Goal: Transaction & Acquisition: Purchase product/service

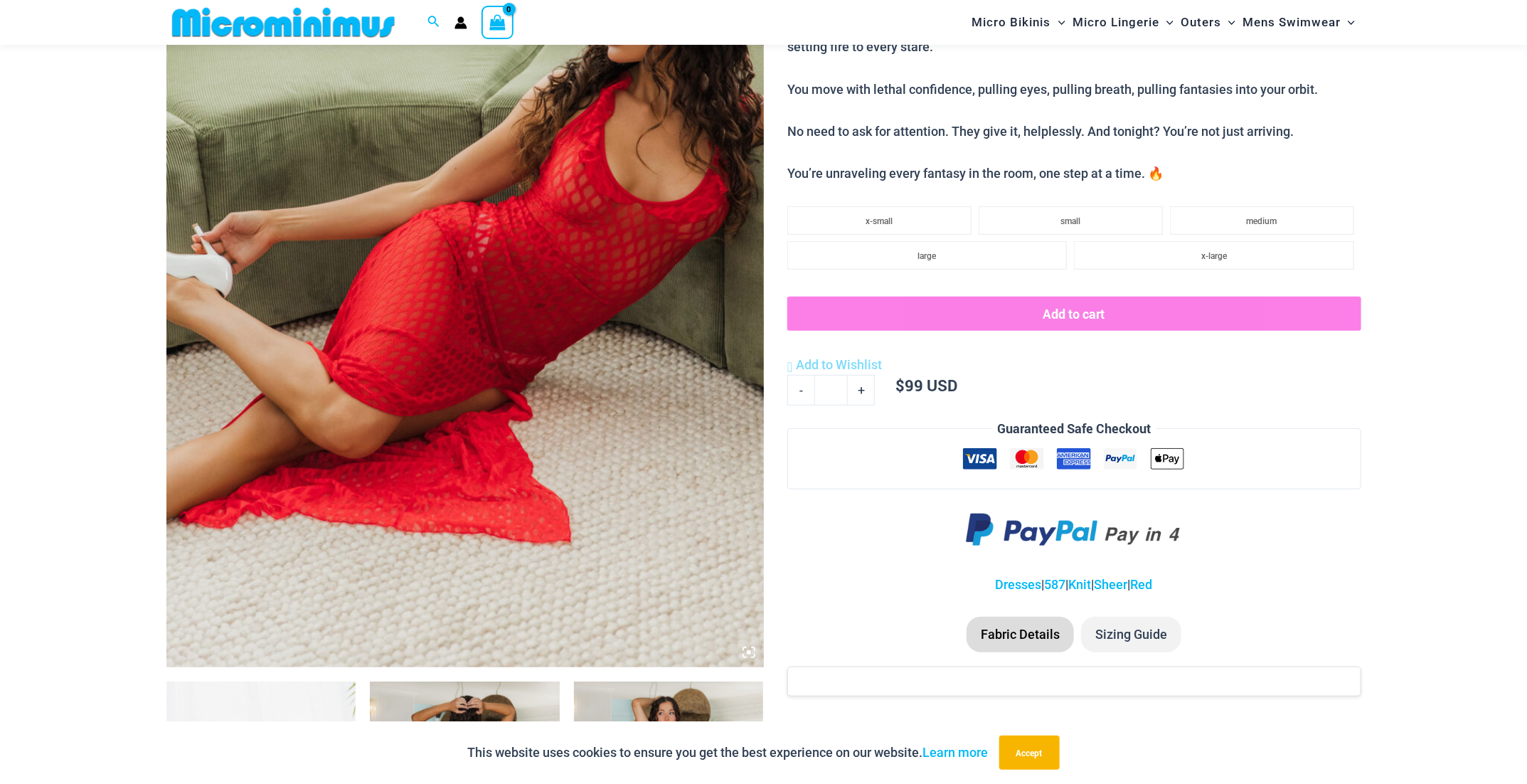
scroll to position [271, 0]
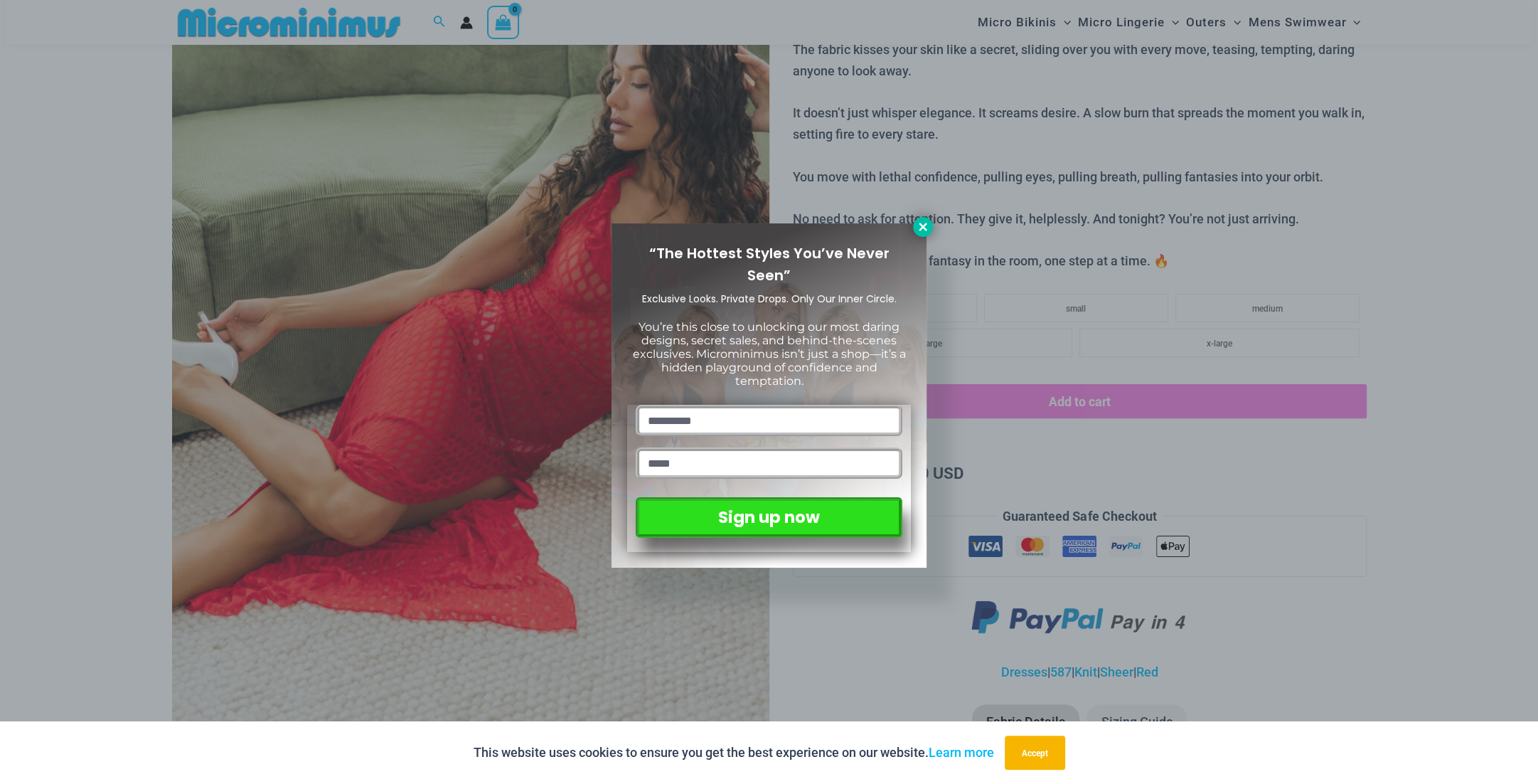
click at [921, 231] on icon at bounding box center [923, 226] width 13 height 13
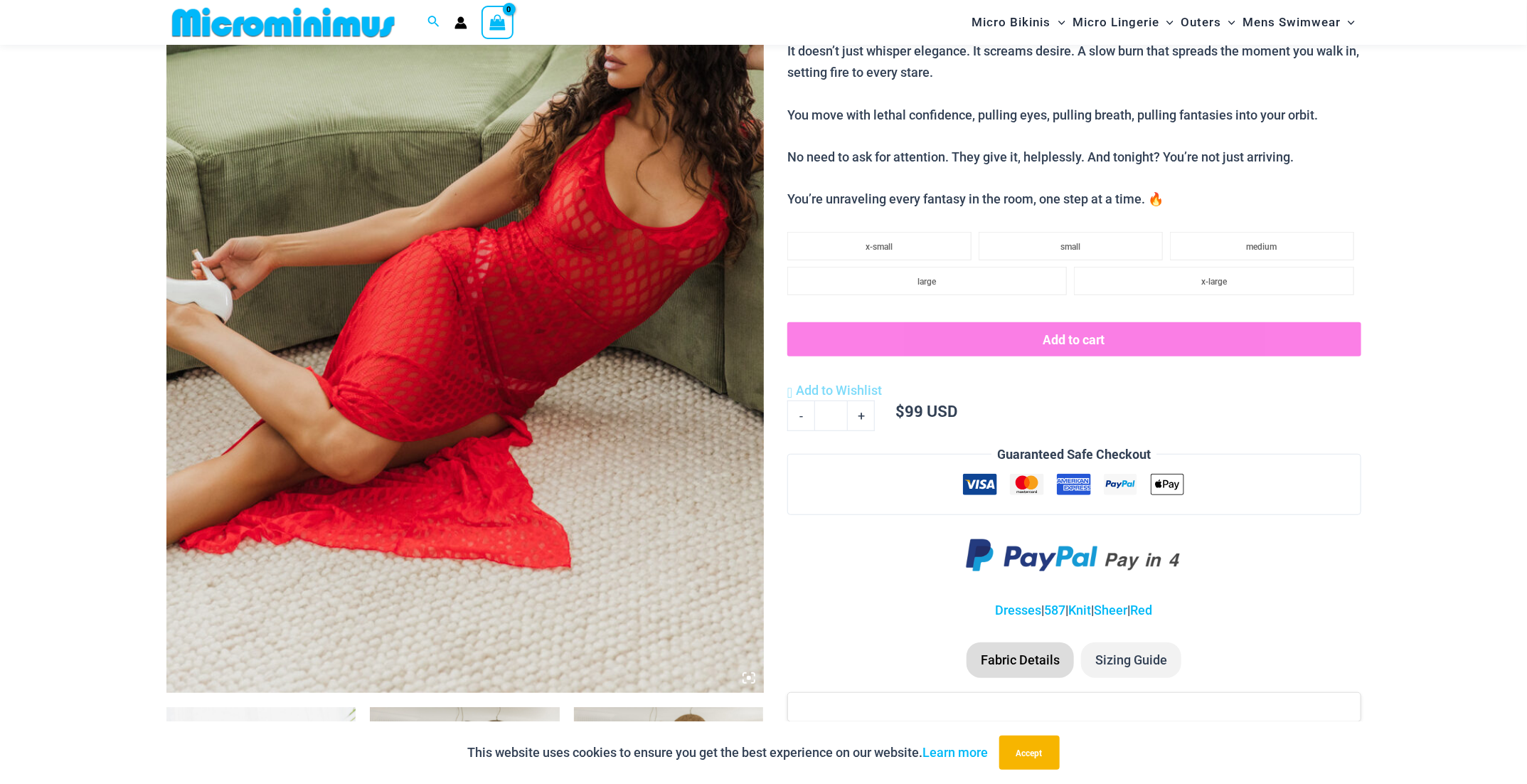
scroll to position [698, 0]
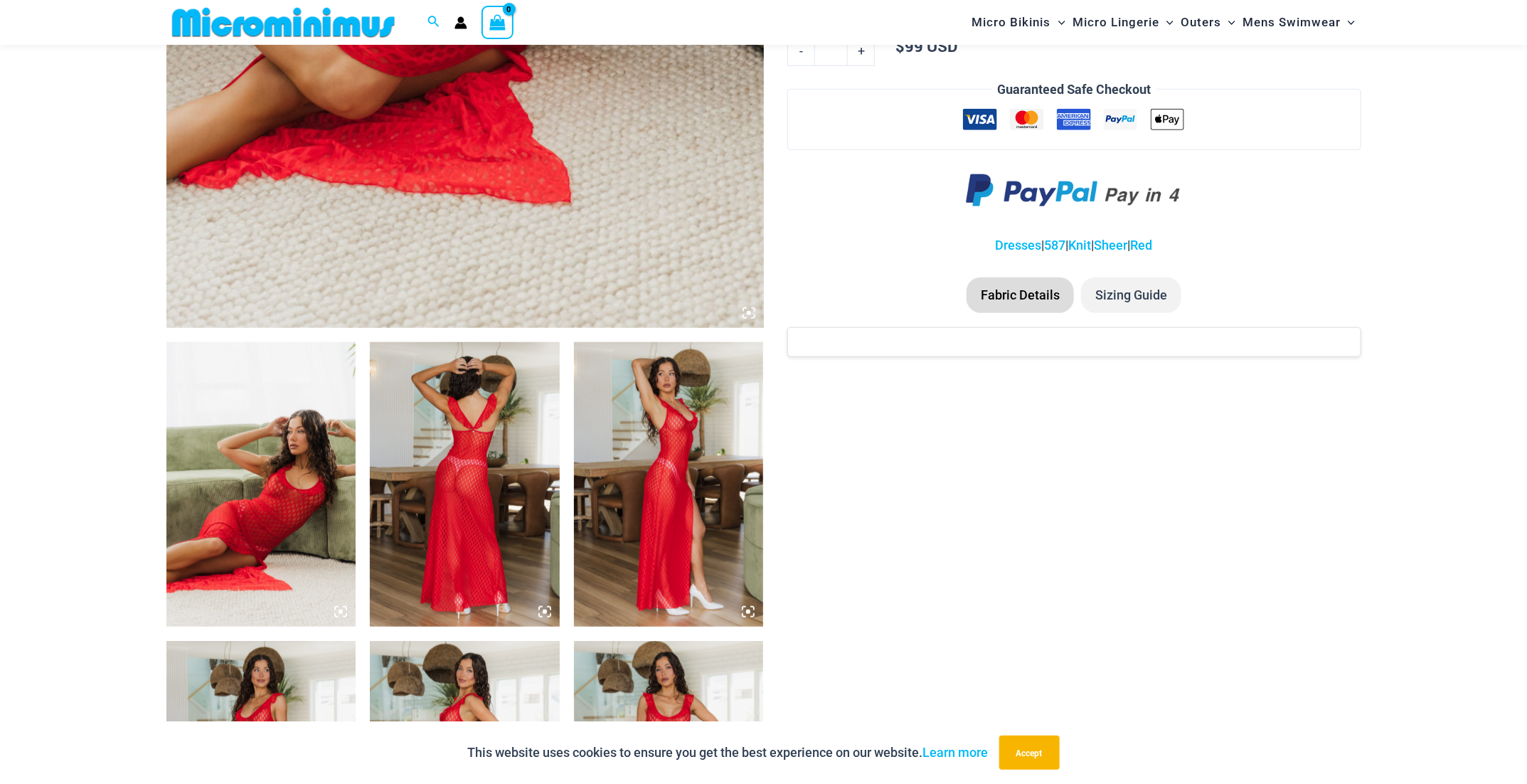
click at [306, 428] on img at bounding box center [261, 484] width 190 height 284
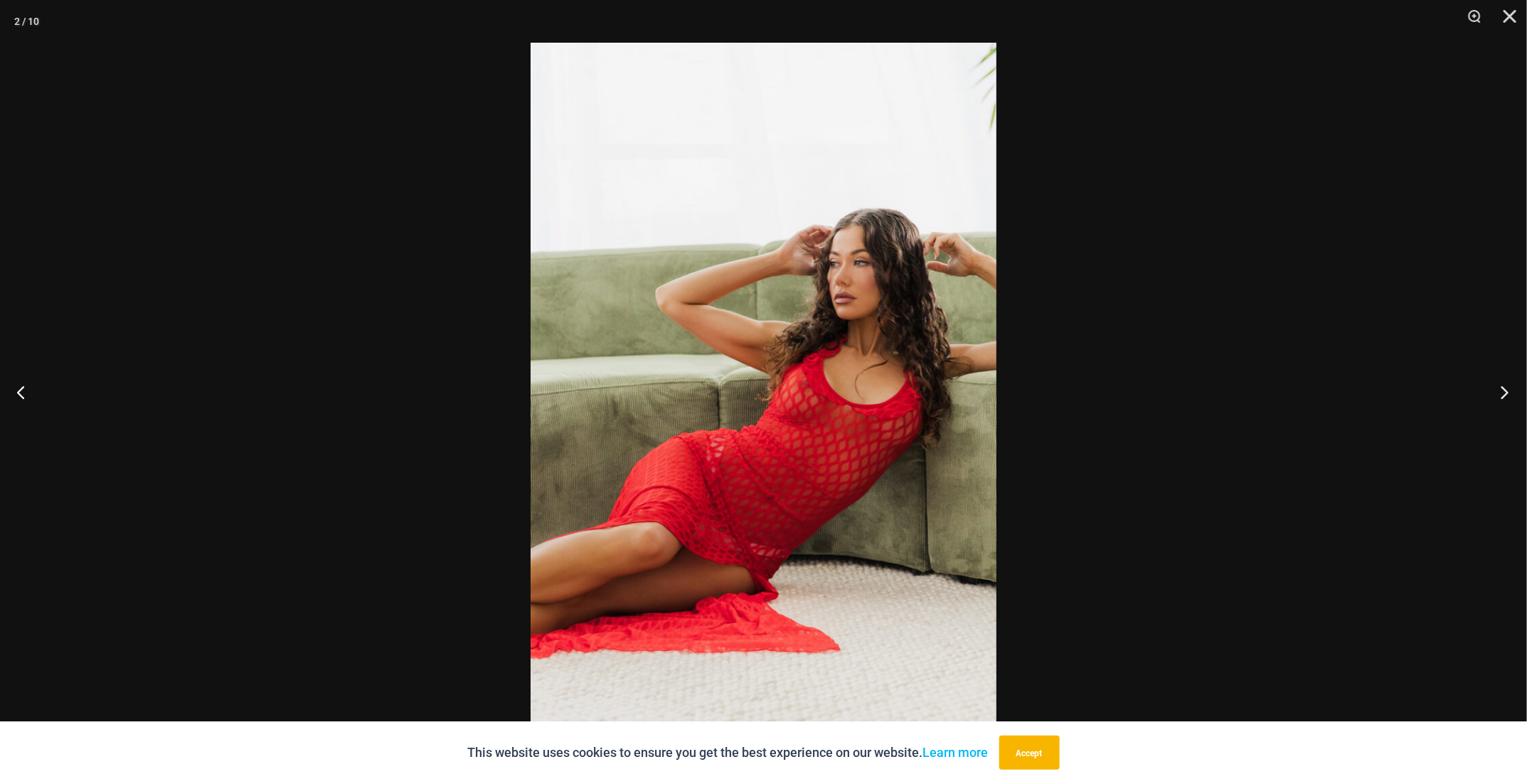
click at [1502, 395] on button "Next" at bounding box center [1499, 392] width 53 height 71
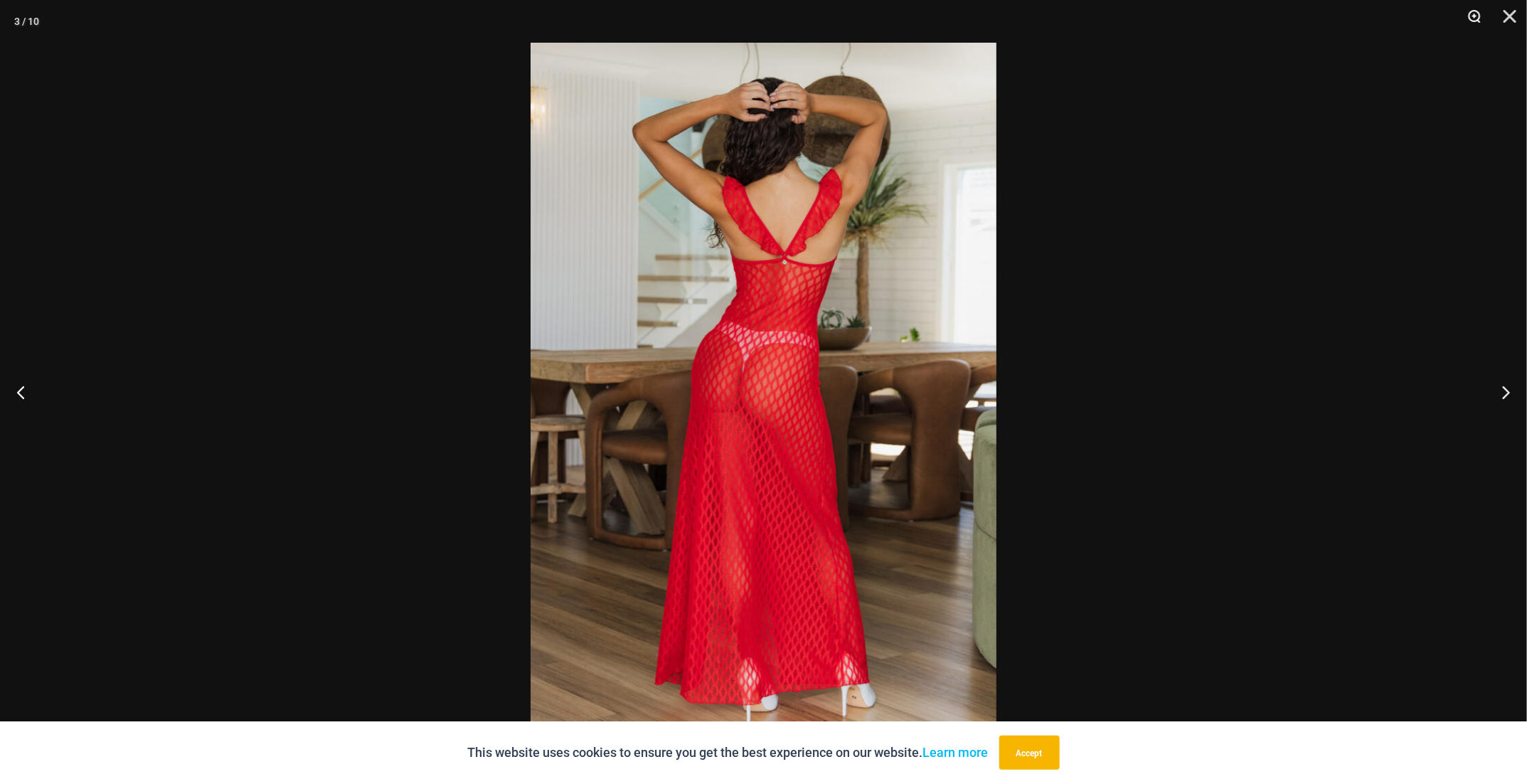
click at [1477, 18] on button "Zoom" at bounding box center [1469, 21] width 36 height 43
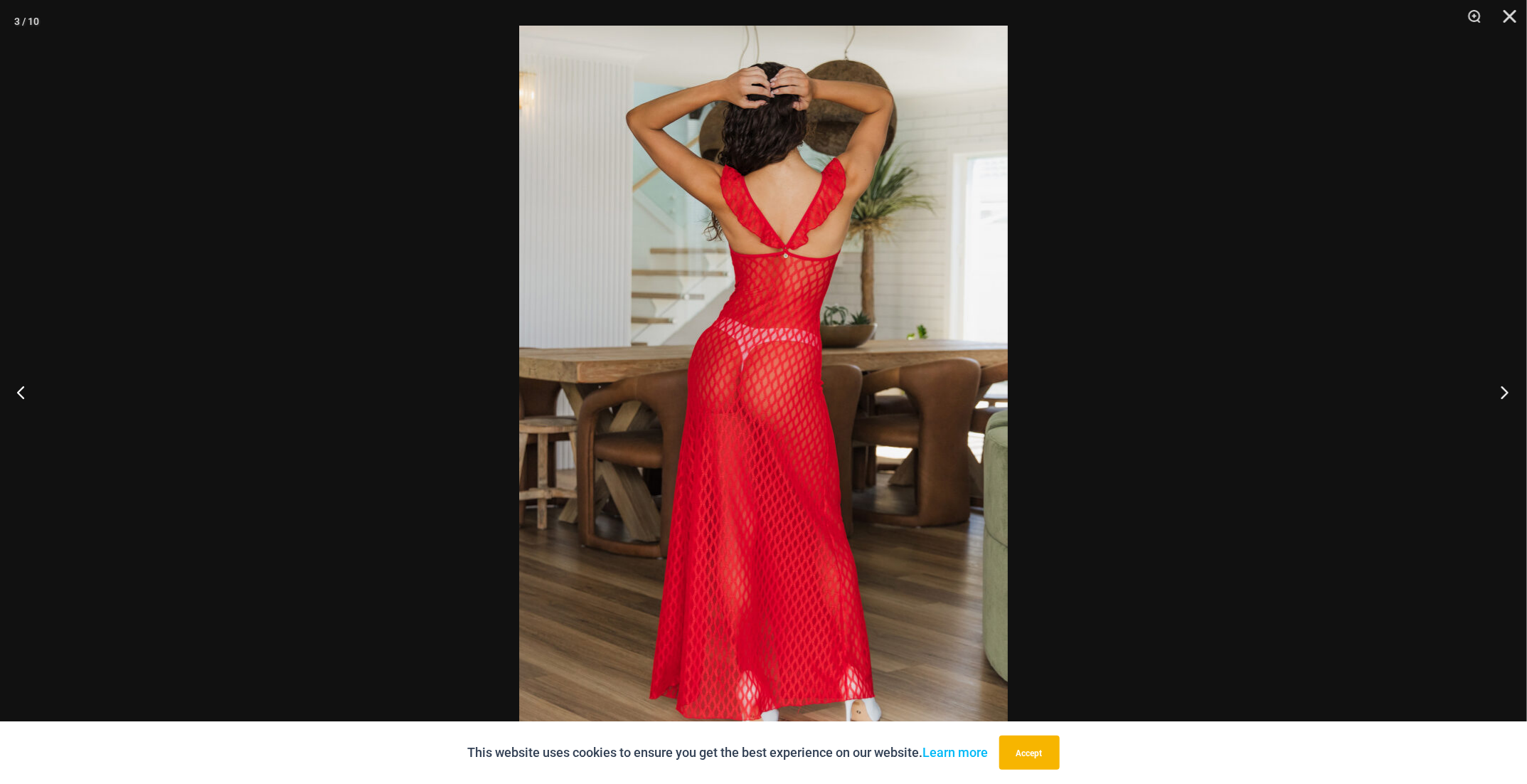
click at [1506, 400] on button "Next" at bounding box center [1499, 392] width 53 height 71
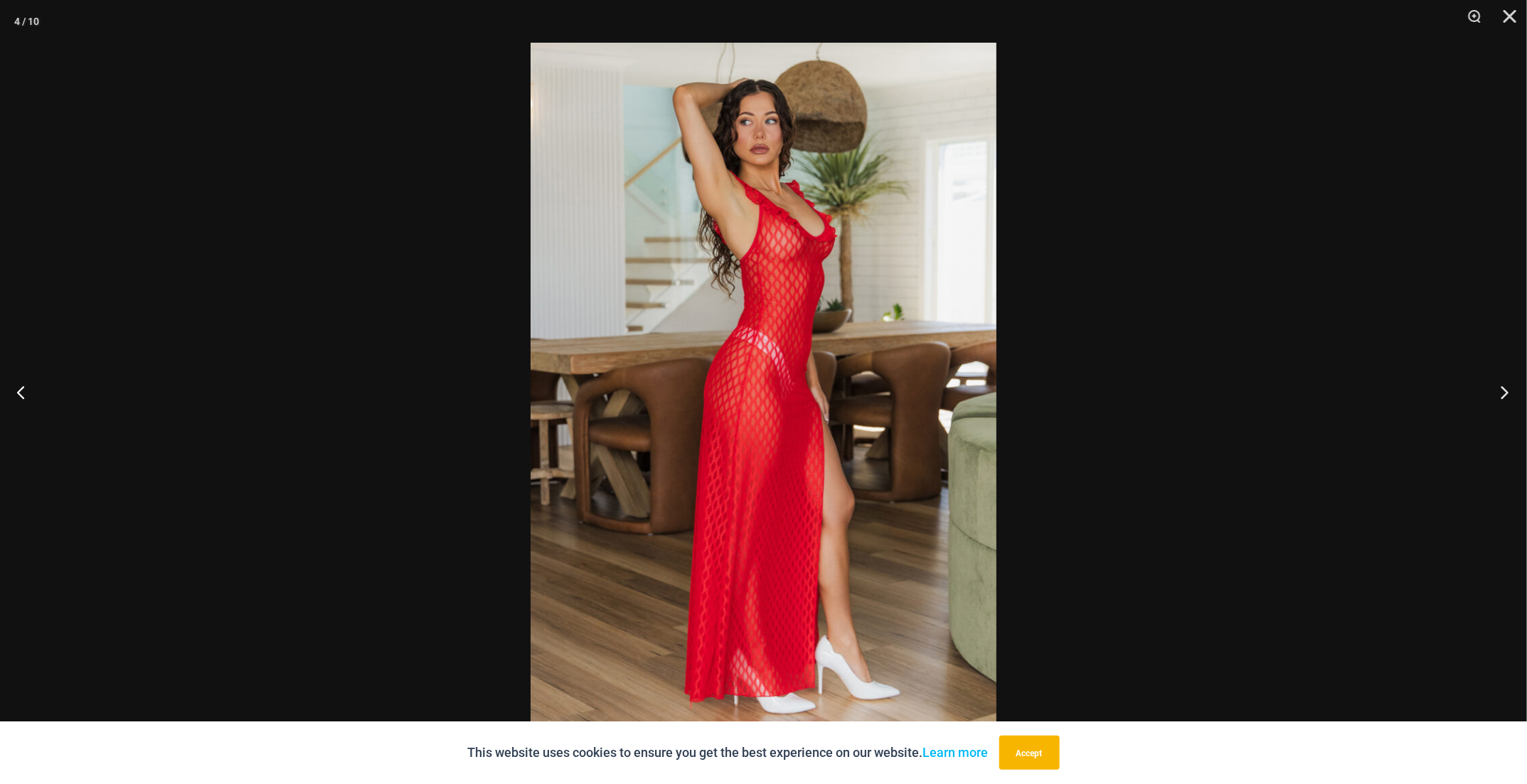
click at [1506, 400] on button "Next" at bounding box center [1499, 392] width 53 height 71
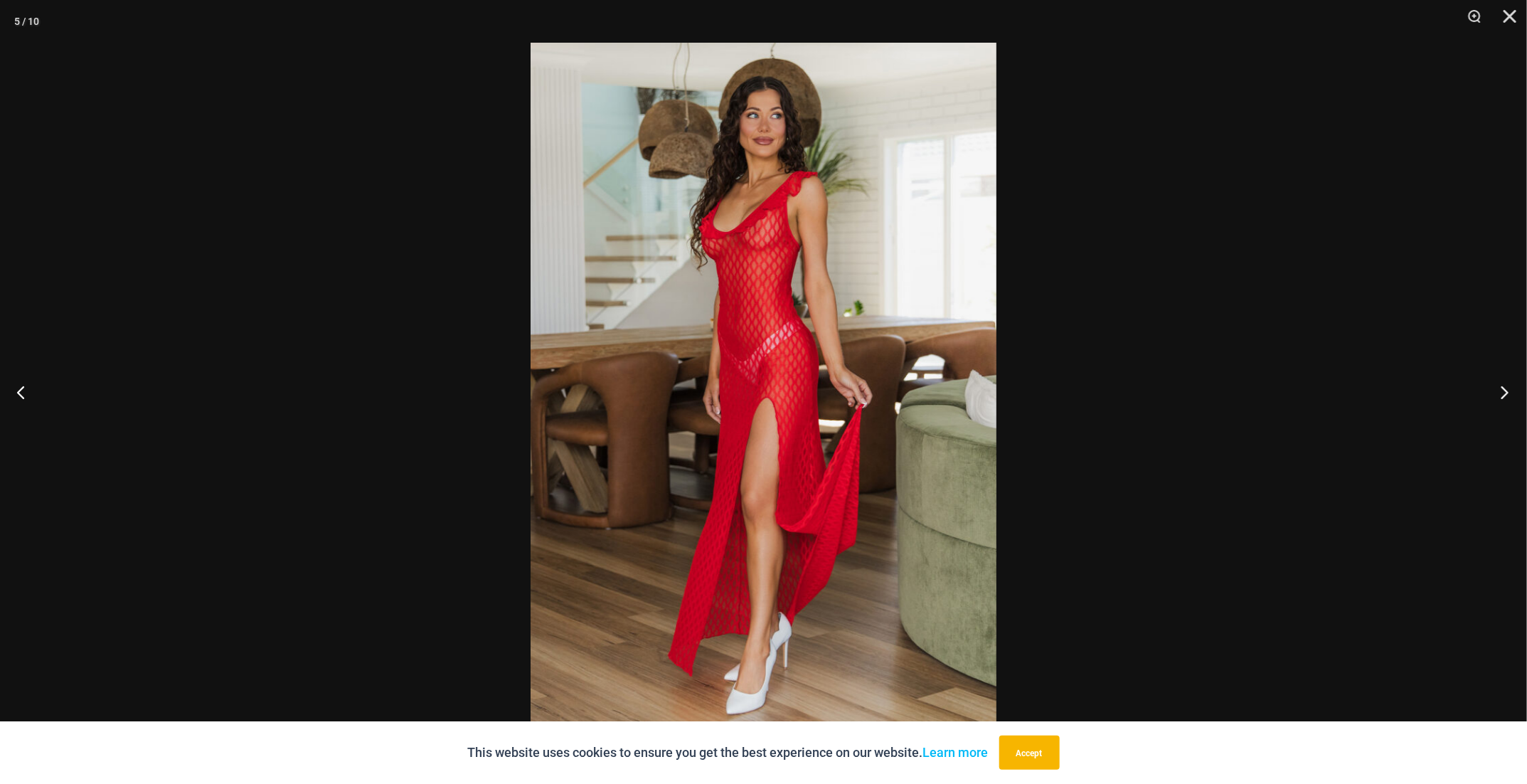
click at [1506, 400] on button "Next" at bounding box center [1499, 392] width 53 height 71
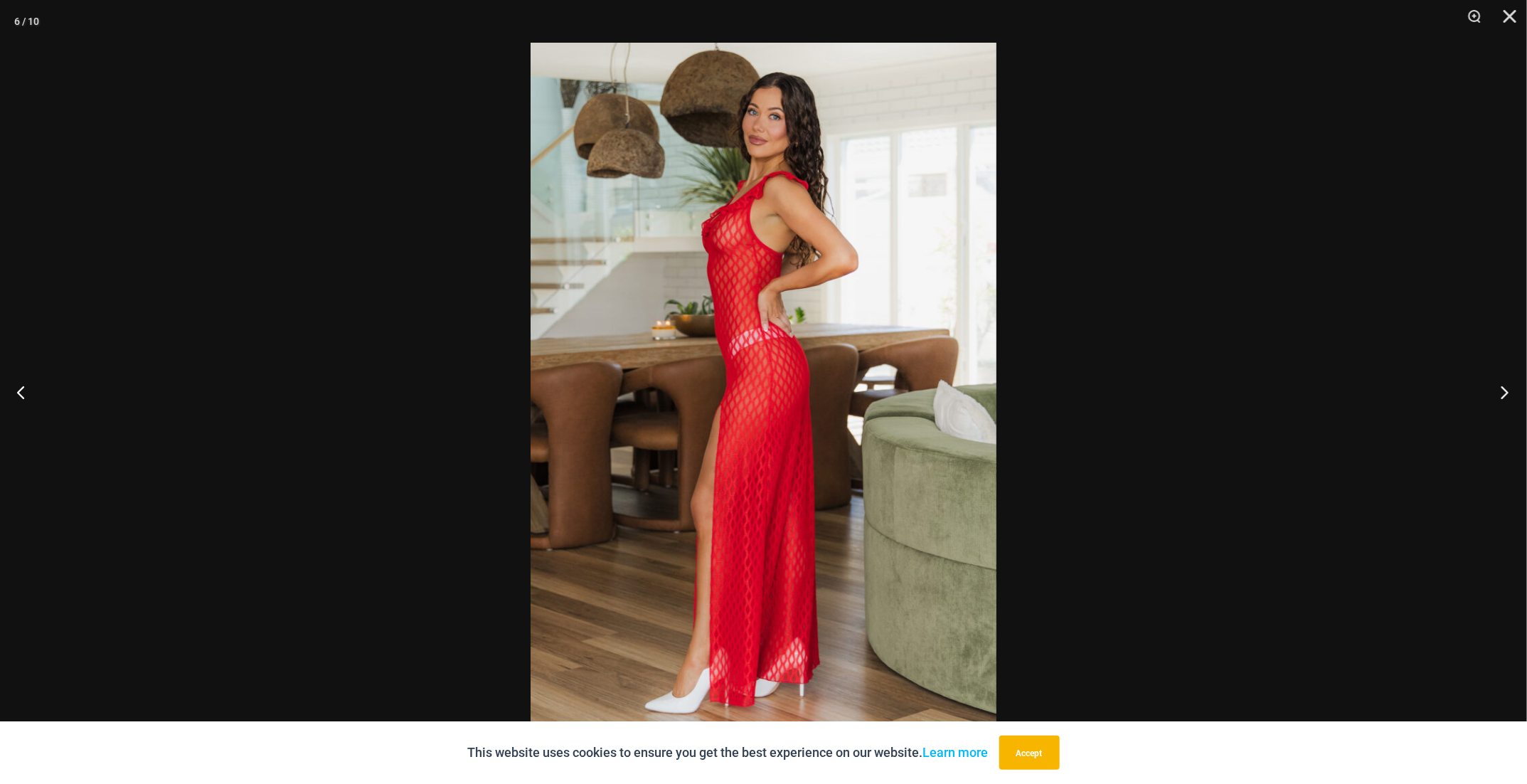
click at [1506, 400] on button "Next" at bounding box center [1499, 392] width 53 height 71
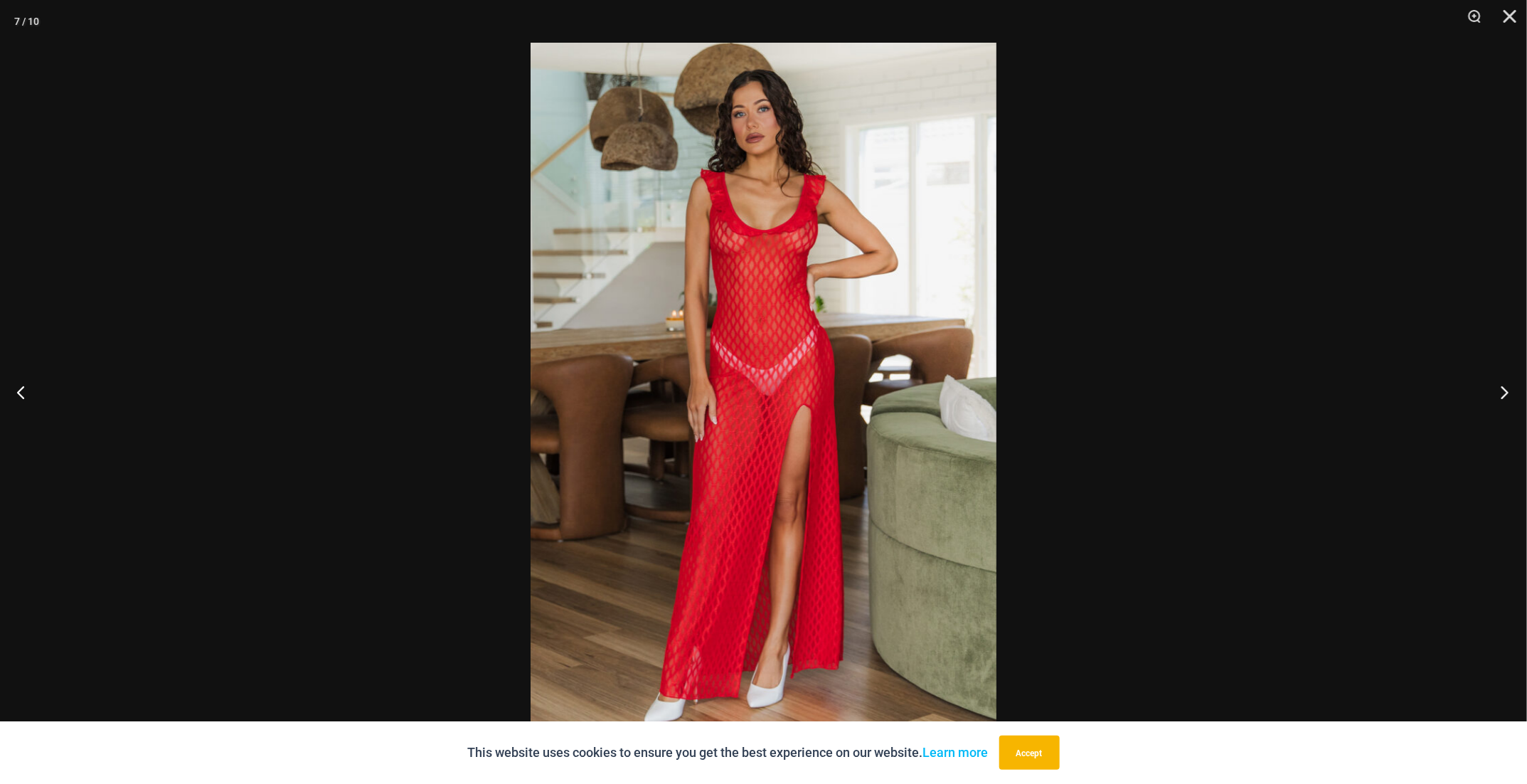
click at [1505, 400] on button "Next" at bounding box center [1499, 392] width 53 height 71
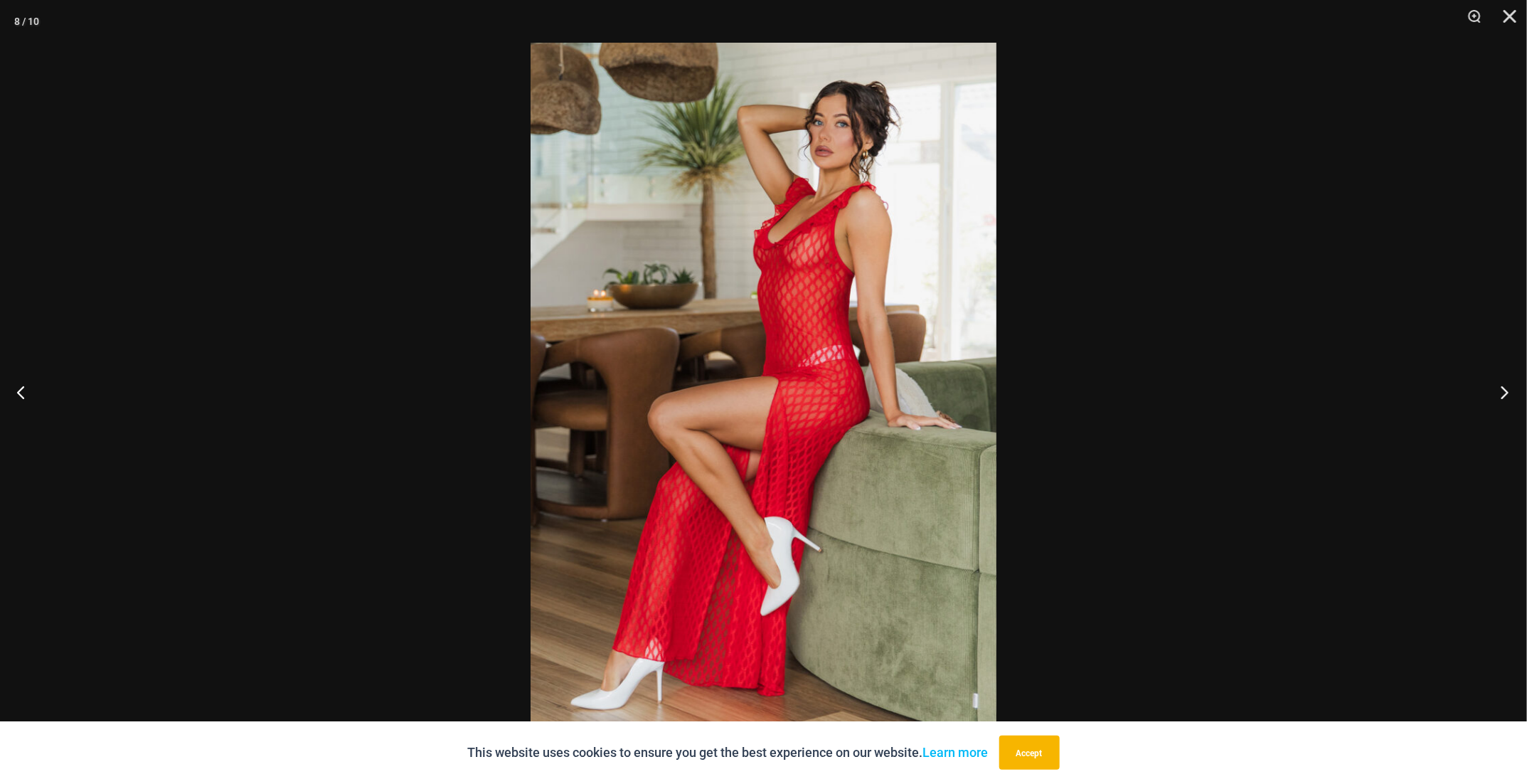
click at [1505, 400] on button "Next" at bounding box center [1499, 392] width 53 height 71
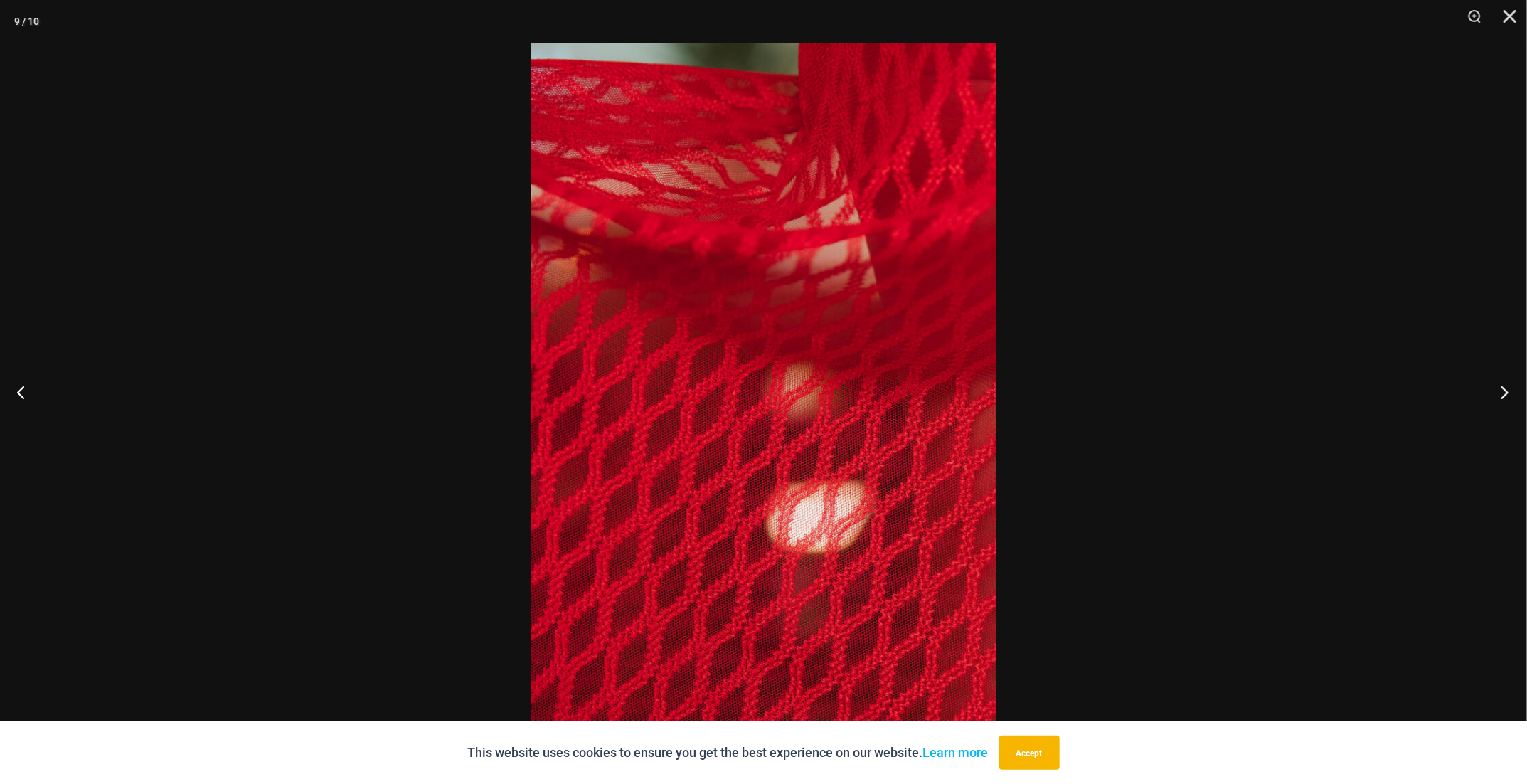
click at [1504, 400] on button "Next" at bounding box center [1499, 392] width 53 height 71
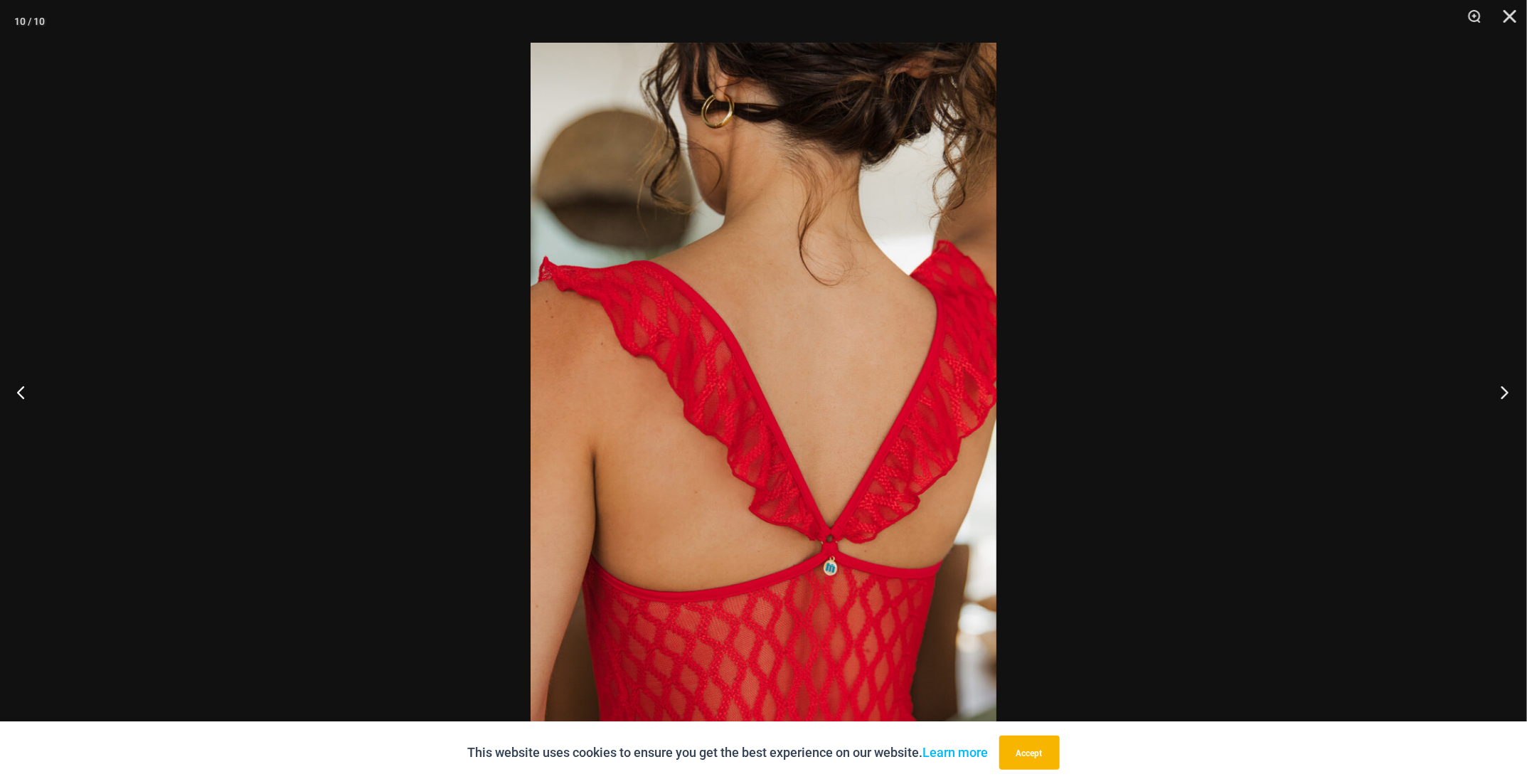
click at [1504, 400] on button "Next" at bounding box center [1499, 392] width 53 height 71
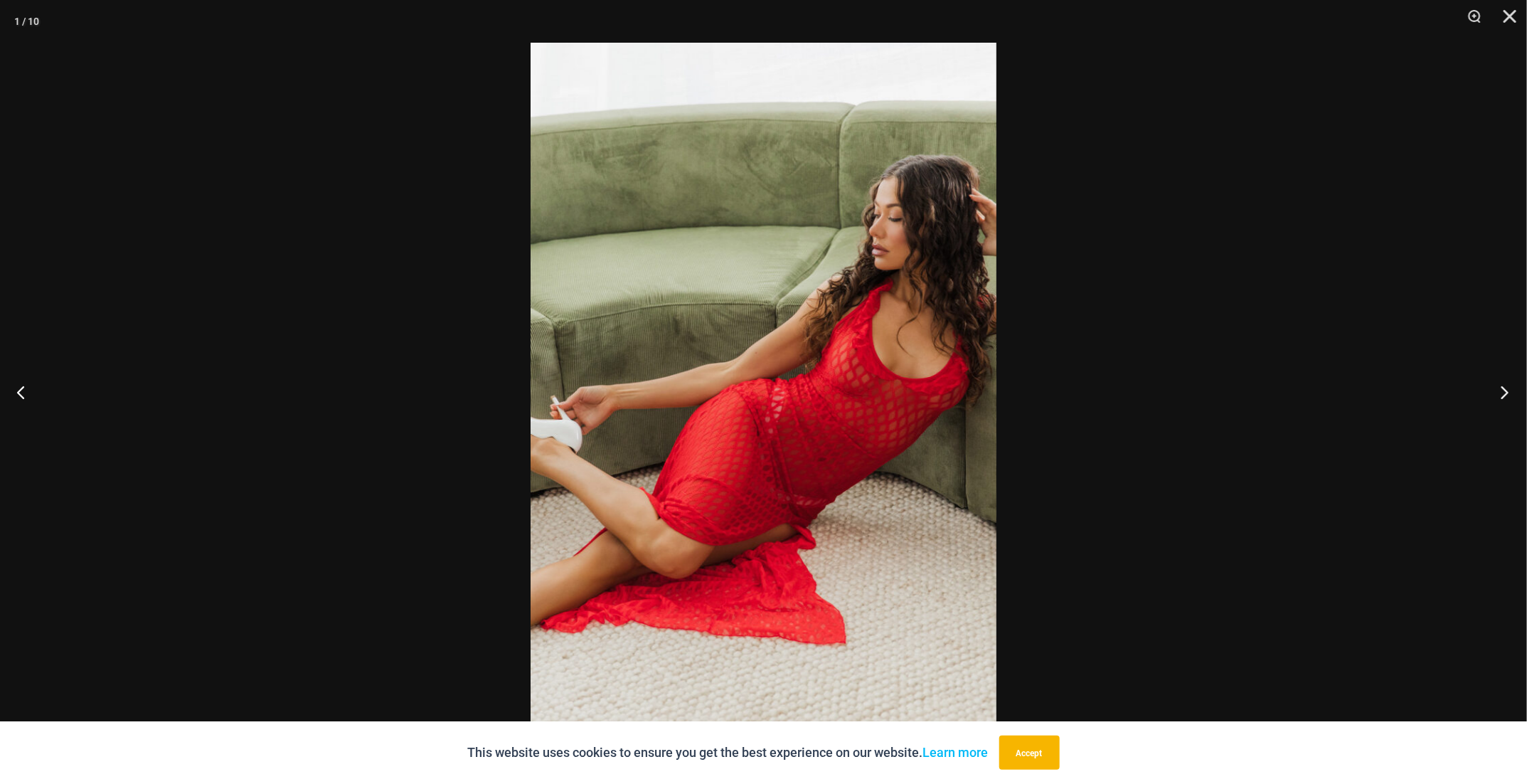
click at [1504, 400] on button "Next" at bounding box center [1499, 392] width 53 height 71
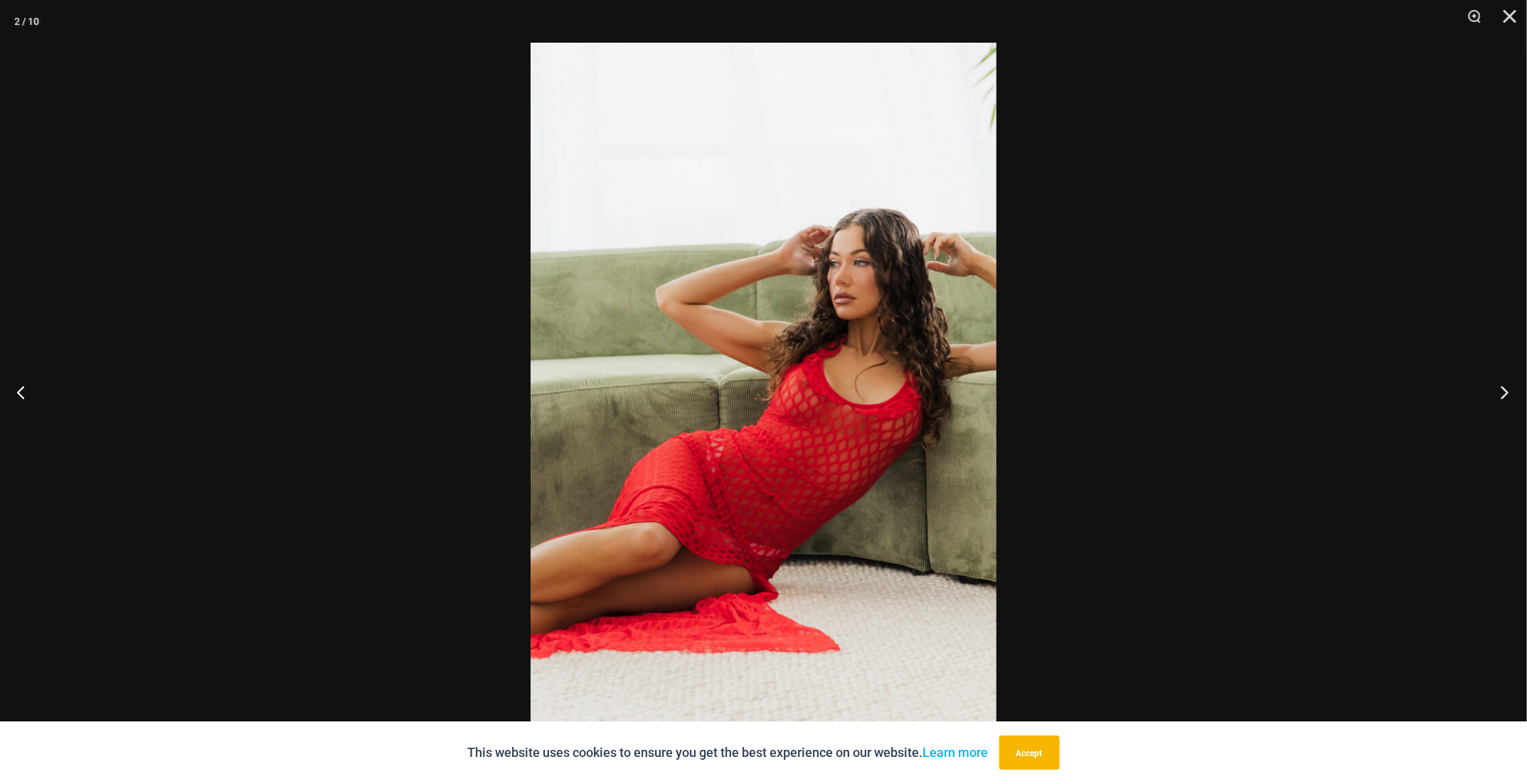
click at [1504, 400] on button "Next" at bounding box center [1499, 392] width 53 height 71
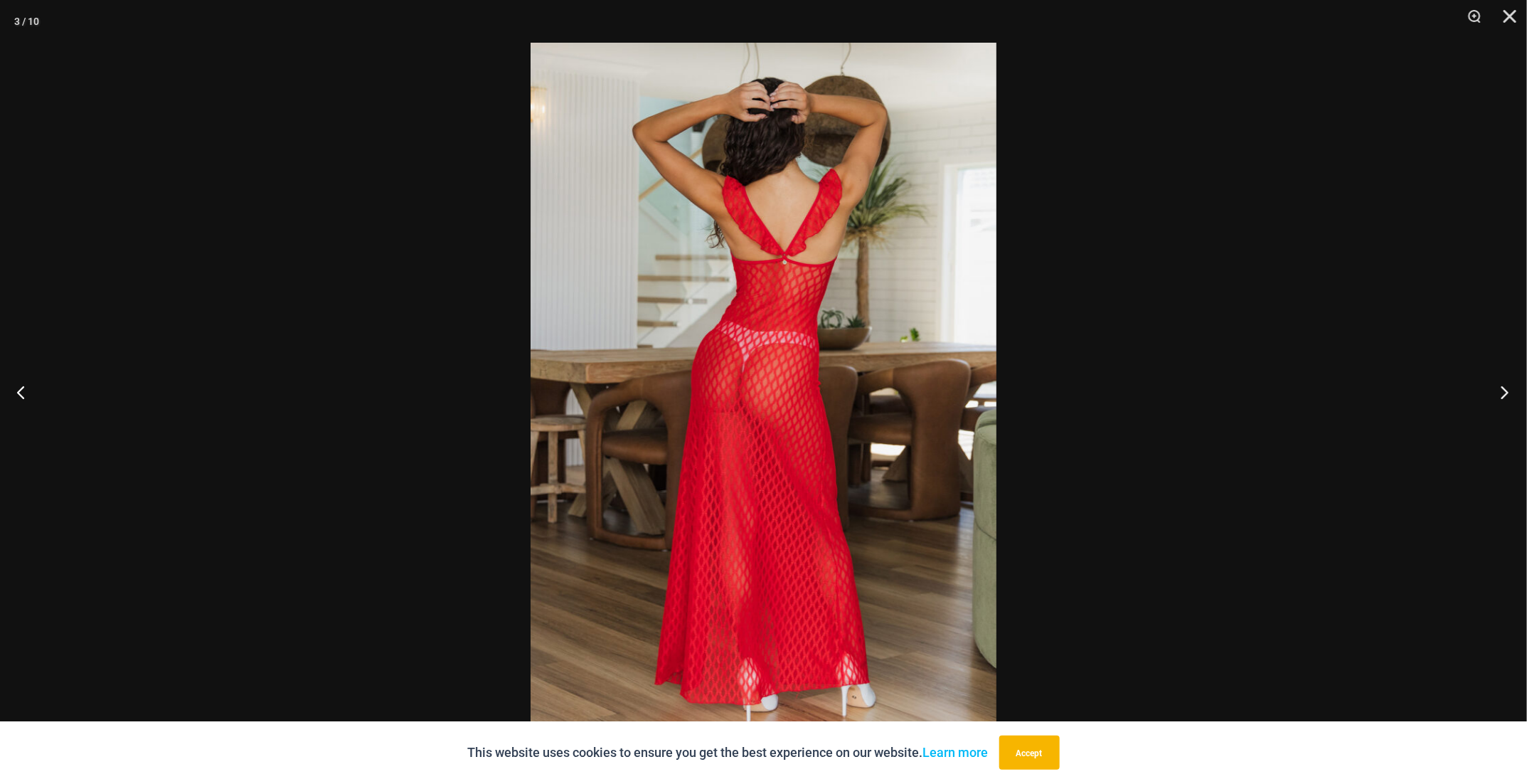
click at [1504, 400] on button "Next" at bounding box center [1499, 392] width 53 height 71
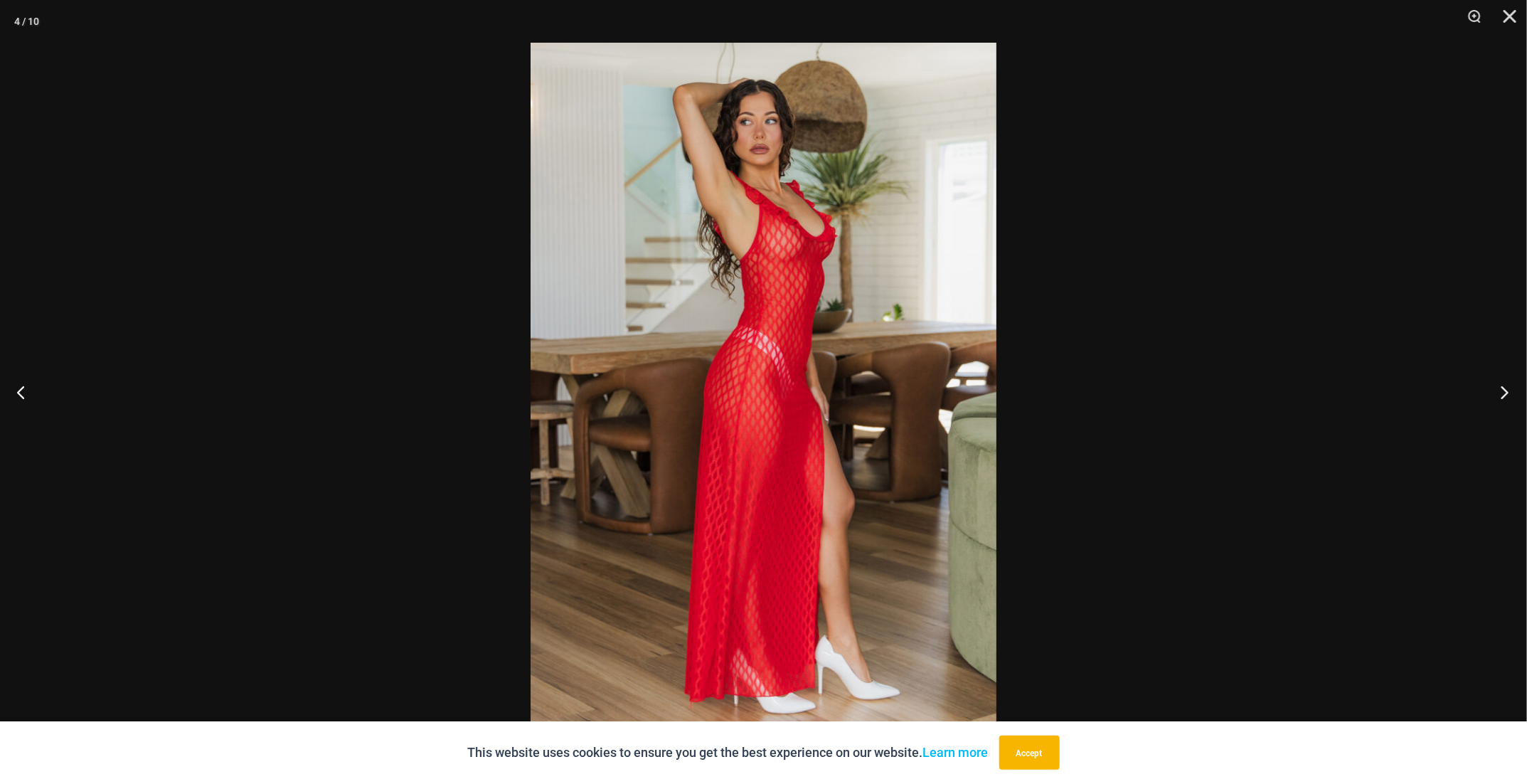
click at [1504, 400] on button "Next" at bounding box center [1499, 392] width 53 height 71
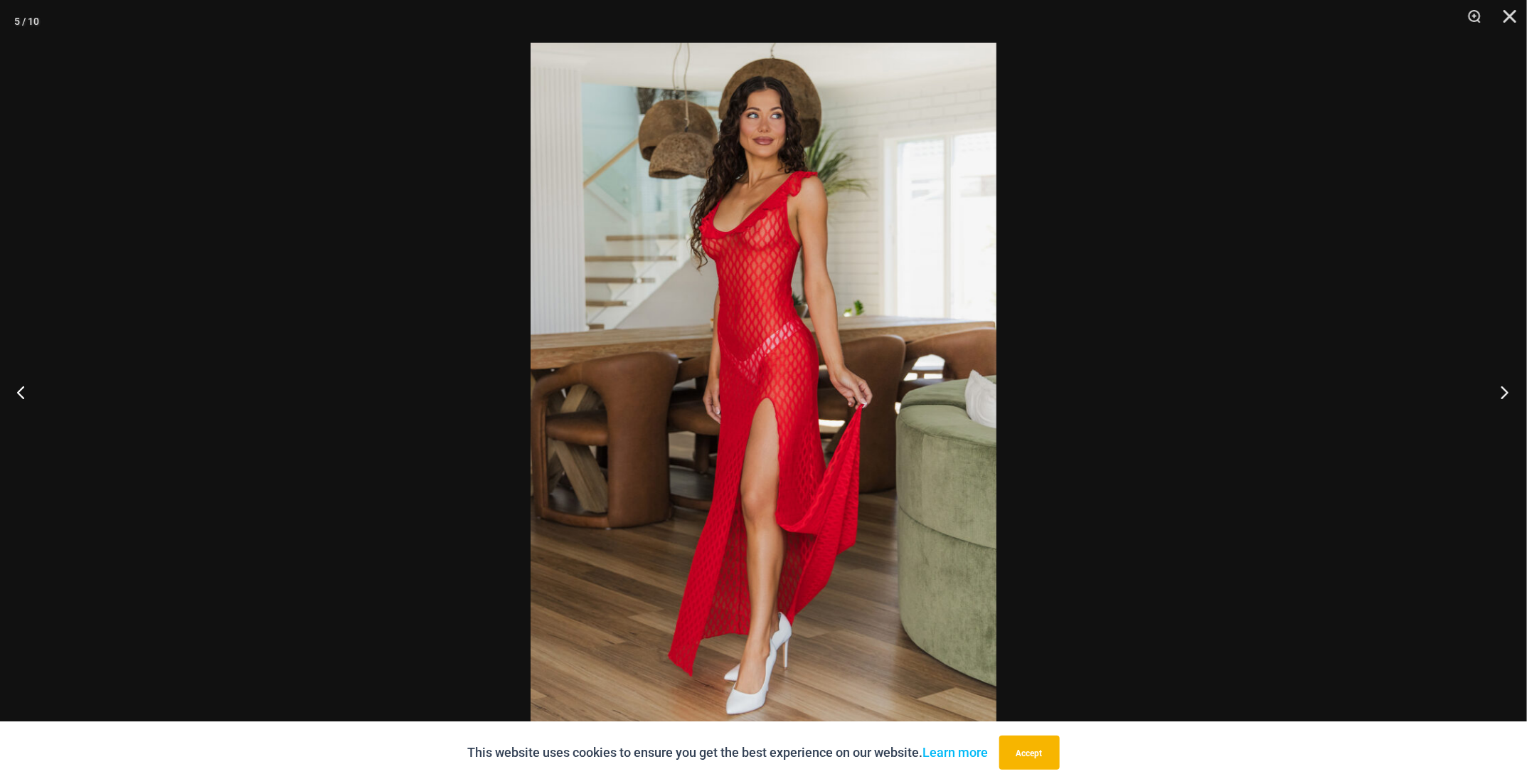
click at [1504, 400] on button "Next" at bounding box center [1499, 392] width 53 height 71
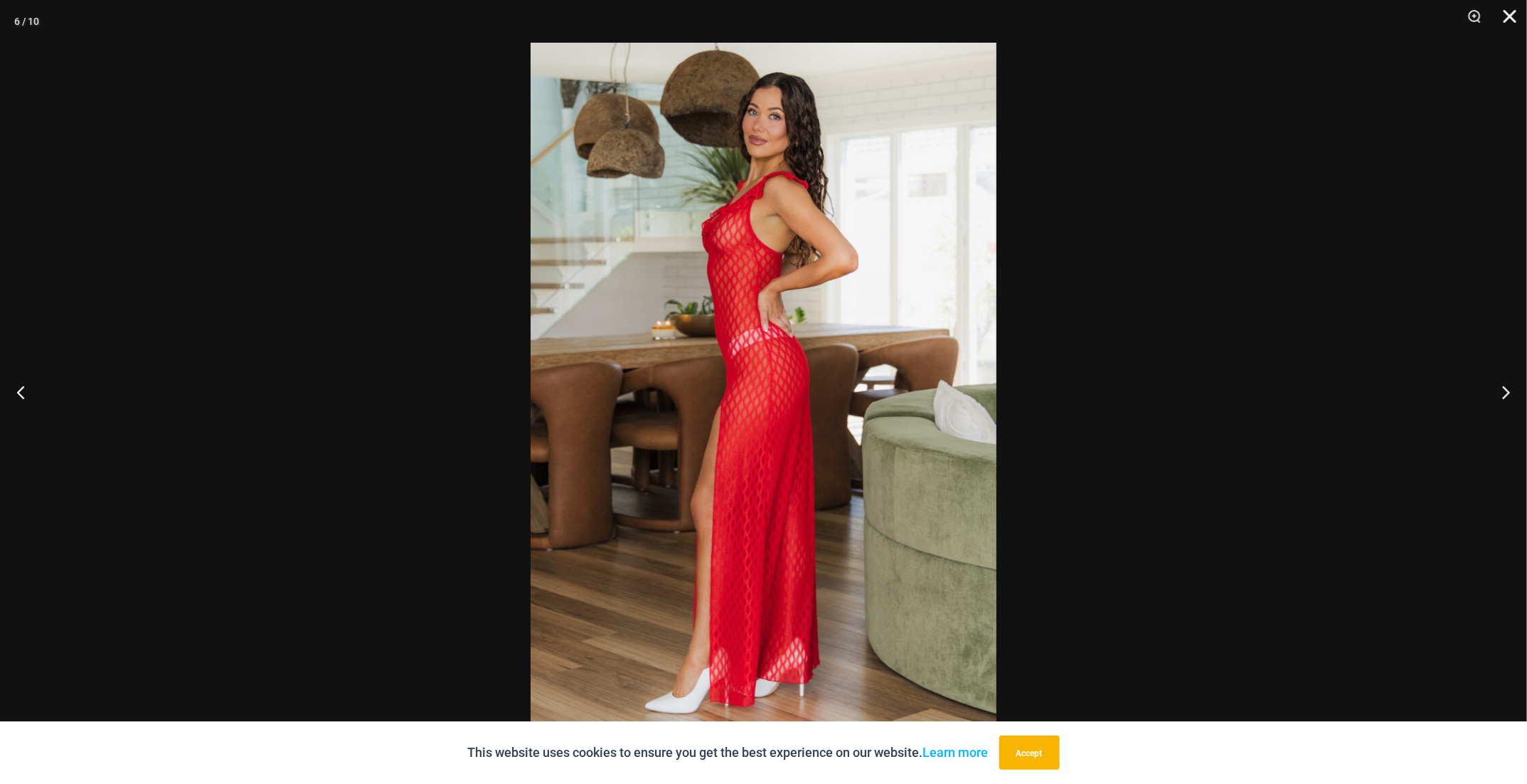
click at [1506, 10] on button "Close" at bounding box center [1505, 21] width 36 height 43
